Goal: Information Seeking & Learning: Learn about a topic

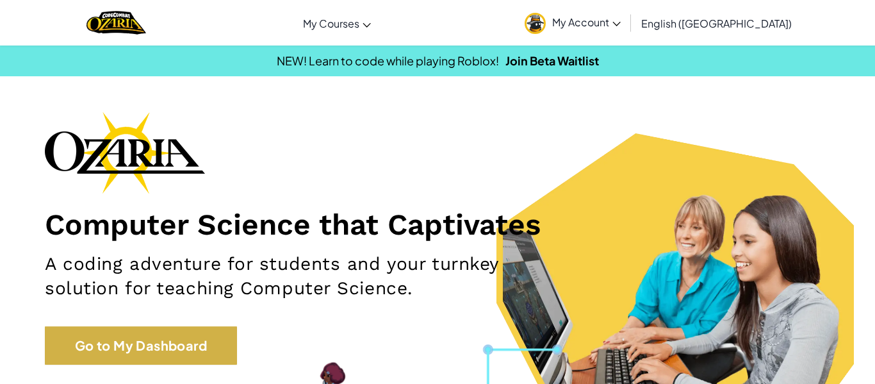
scroll to position [158, 0]
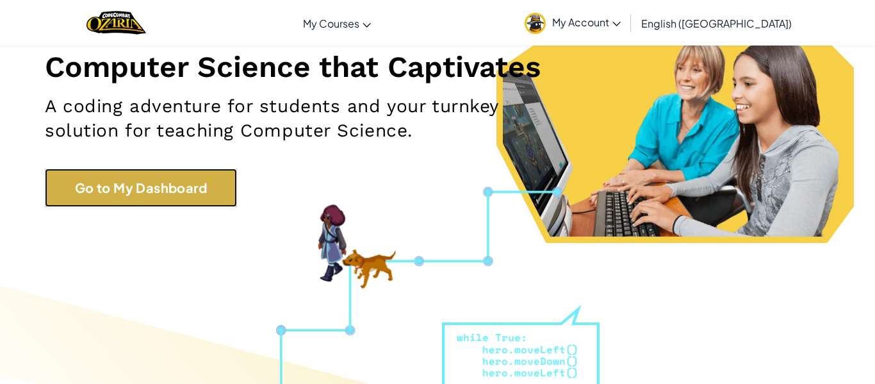
click at [188, 193] on link "Go to My Dashboard" at bounding box center [141, 187] width 192 height 38
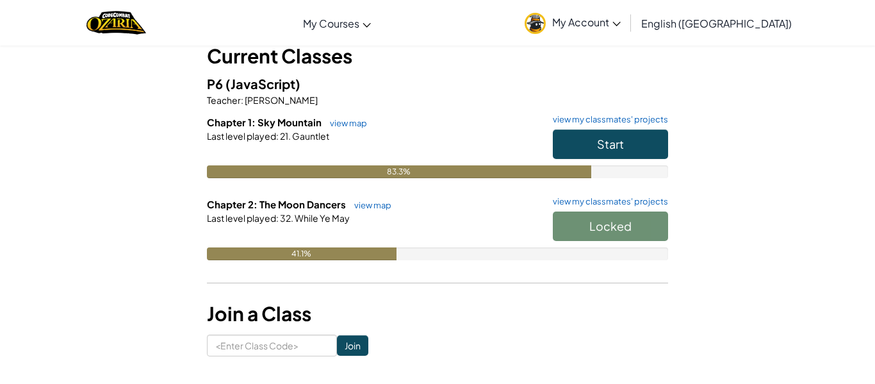
scroll to position [79, 0]
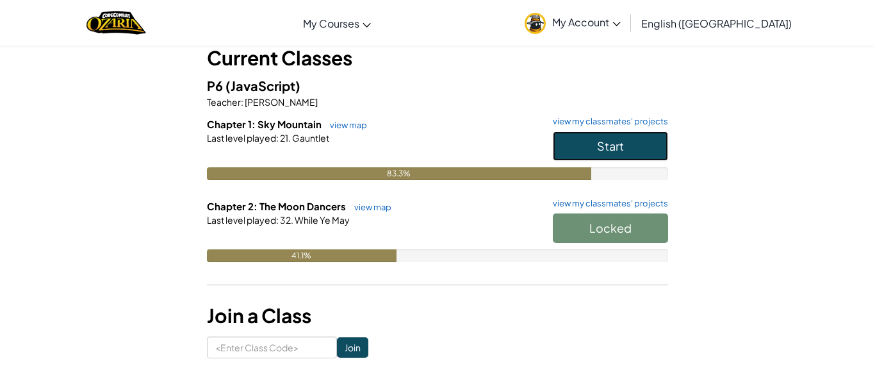
click at [601, 154] on button "Start" at bounding box center [610, 145] width 115 height 29
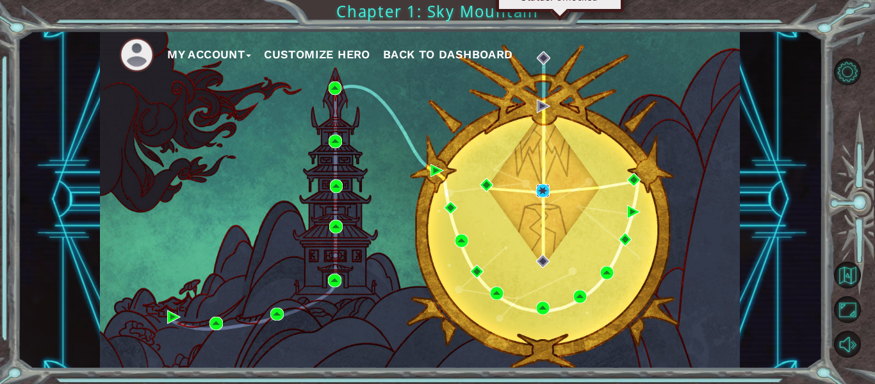
click at [546, 191] on img at bounding box center [542, 190] width 13 height 13
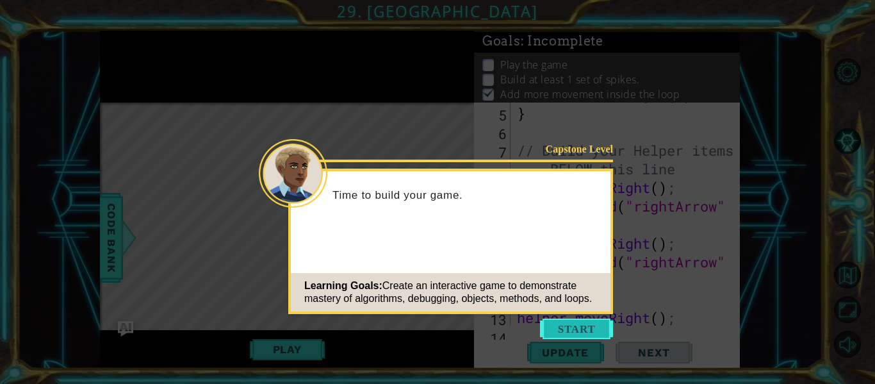
click at [574, 328] on button "Start" at bounding box center [576, 328] width 73 height 20
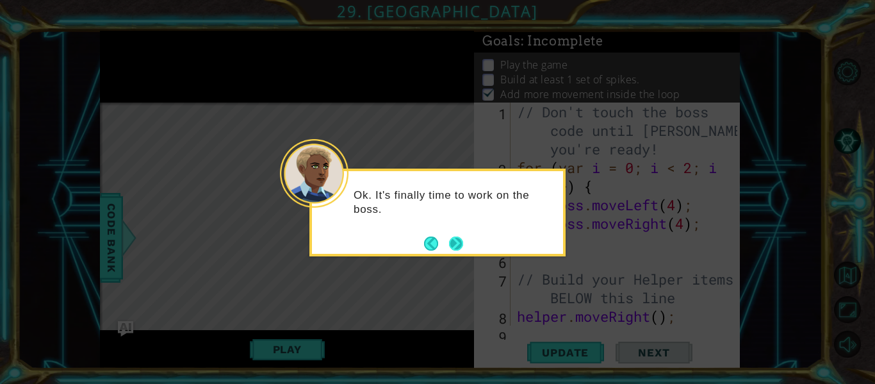
click at [455, 243] on button "Next" at bounding box center [456, 243] width 15 height 15
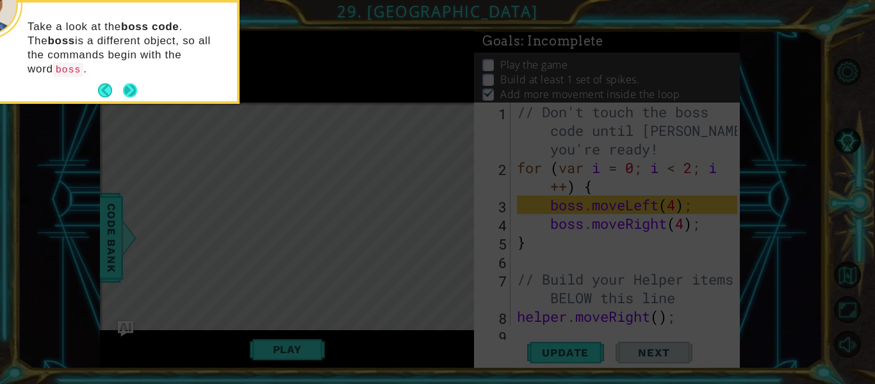
click at [133, 83] on button "Next" at bounding box center [129, 90] width 15 height 15
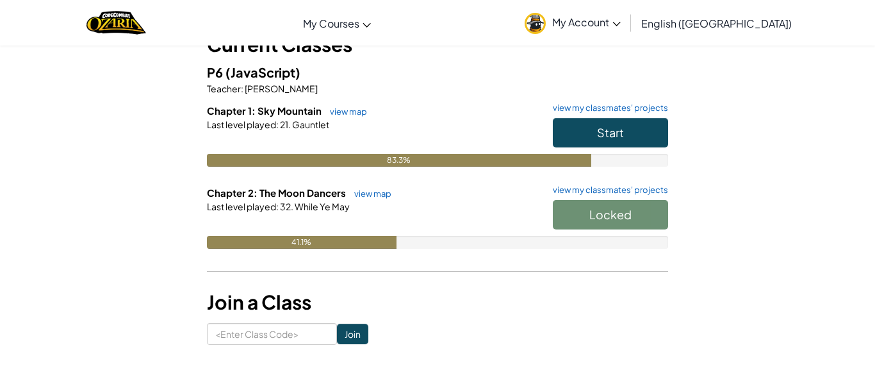
scroll to position [102, 0]
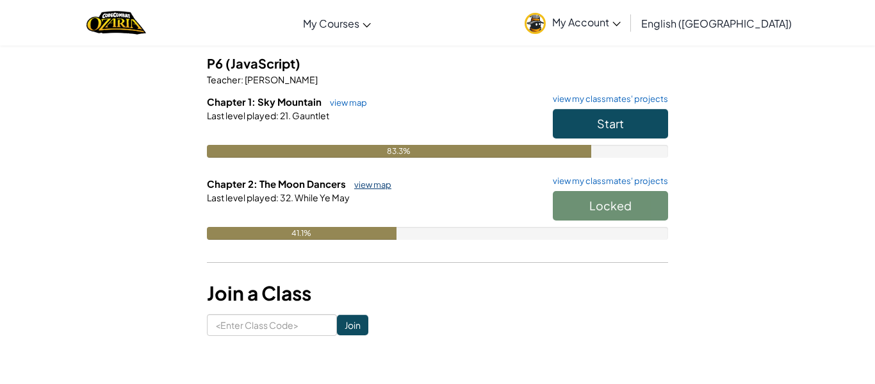
click at [352, 183] on link "view map" at bounding box center [370, 184] width 44 height 10
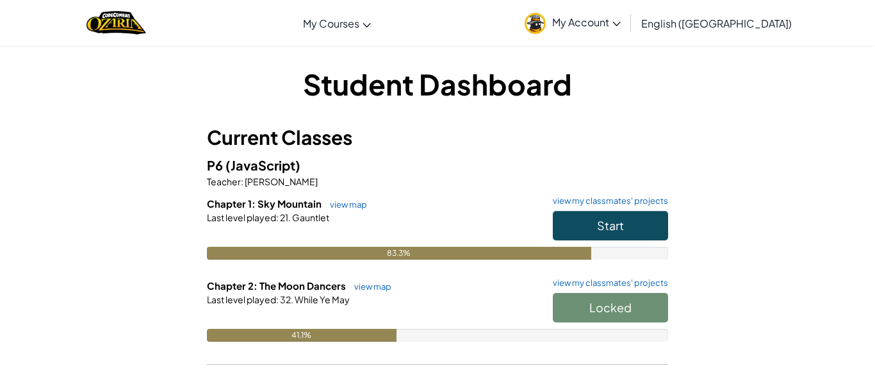
click at [582, 316] on div "Locked" at bounding box center [604, 311] width 128 height 36
